Goal: Task Accomplishment & Management: Use online tool/utility

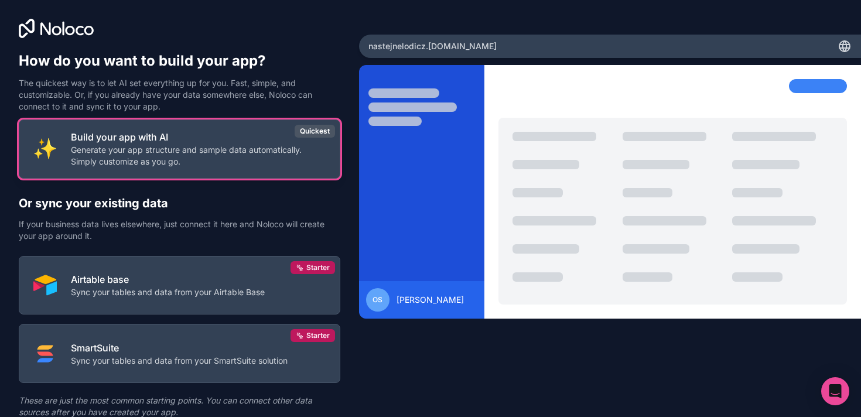
click at [170, 139] on p "Build your app with AI" at bounding box center [198, 137] width 255 height 14
click at [295, 155] on p "Generate your app structure and sample data automatically. Simply customize as …" at bounding box center [198, 155] width 255 height 23
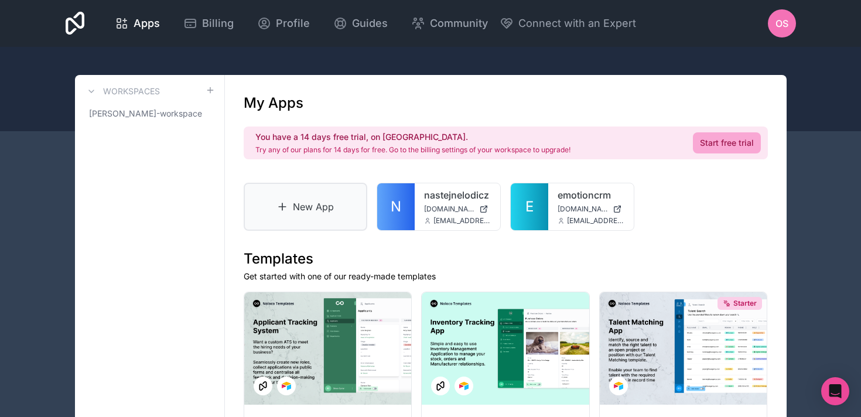
click at [343, 224] on link "New App" at bounding box center [306, 207] width 124 height 48
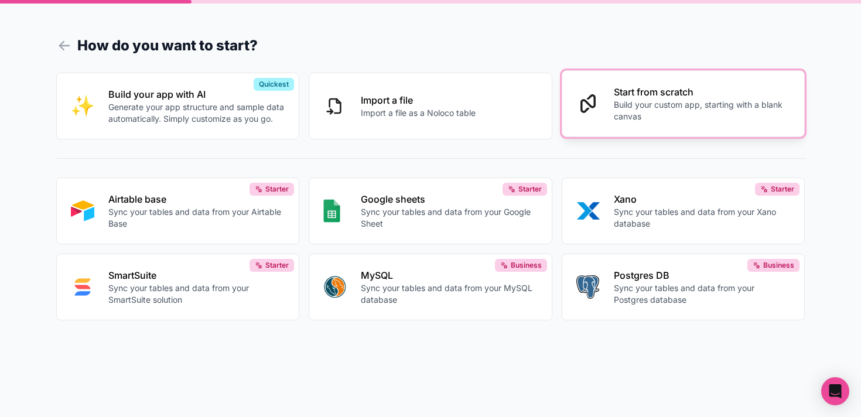
click at [657, 114] on p "Build your custom app, starting with a blank canvas" at bounding box center [702, 110] width 177 height 23
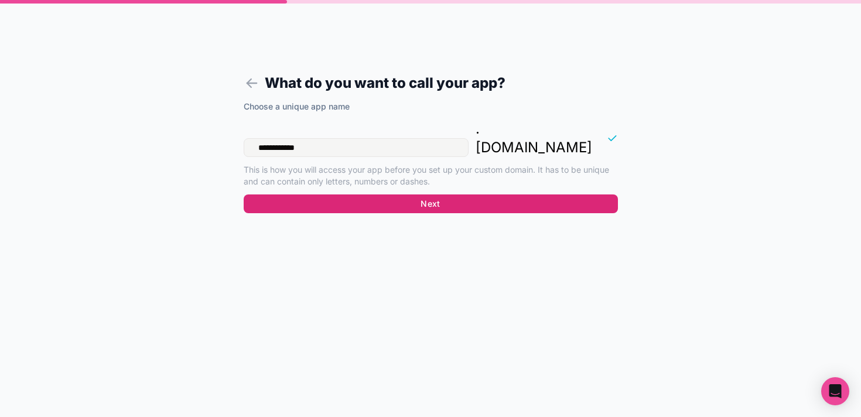
click at [389, 195] on button "Next" at bounding box center [431, 204] width 374 height 19
